Goal: Find specific page/section: Find specific page/section

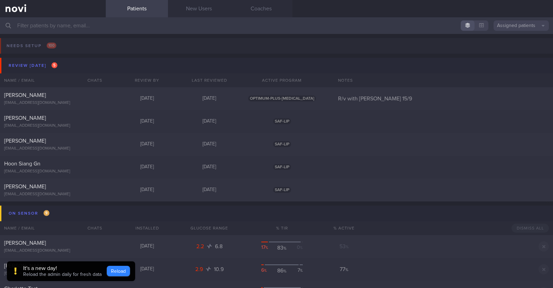
click at [115, 272] on button "Reload" at bounding box center [118, 270] width 23 height 10
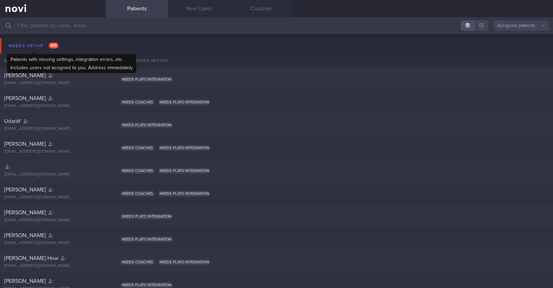
click at [32, 41] on div "Needs setup 100" at bounding box center [33, 45] width 53 height 9
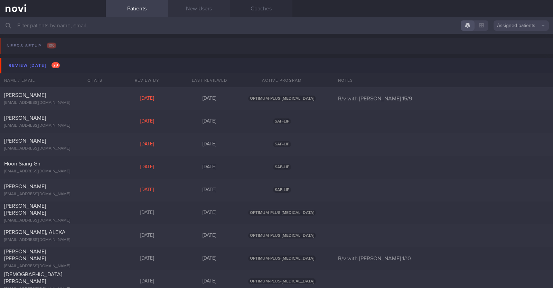
click at [184, 10] on link "New Users" at bounding box center [199, 8] width 62 height 17
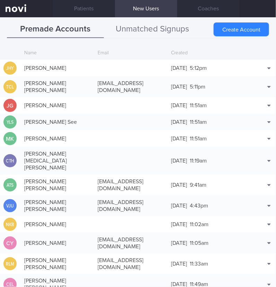
click at [140, 27] on button "Unmatched Signups" at bounding box center [152, 29] width 97 height 17
